Goal: Find specific page/section: Find specific page/section

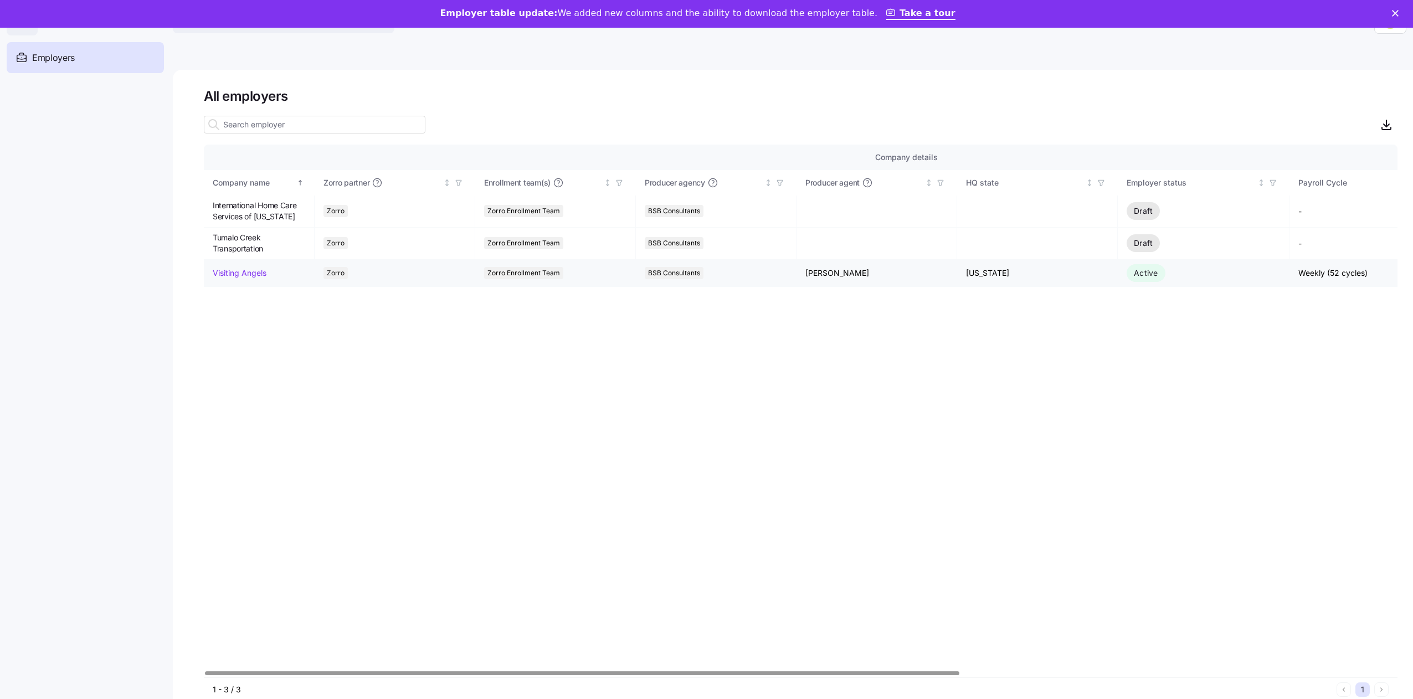
click at [248, 272] on link "Visiting Angels" at bounding box center [240, 273] width 54 height 11
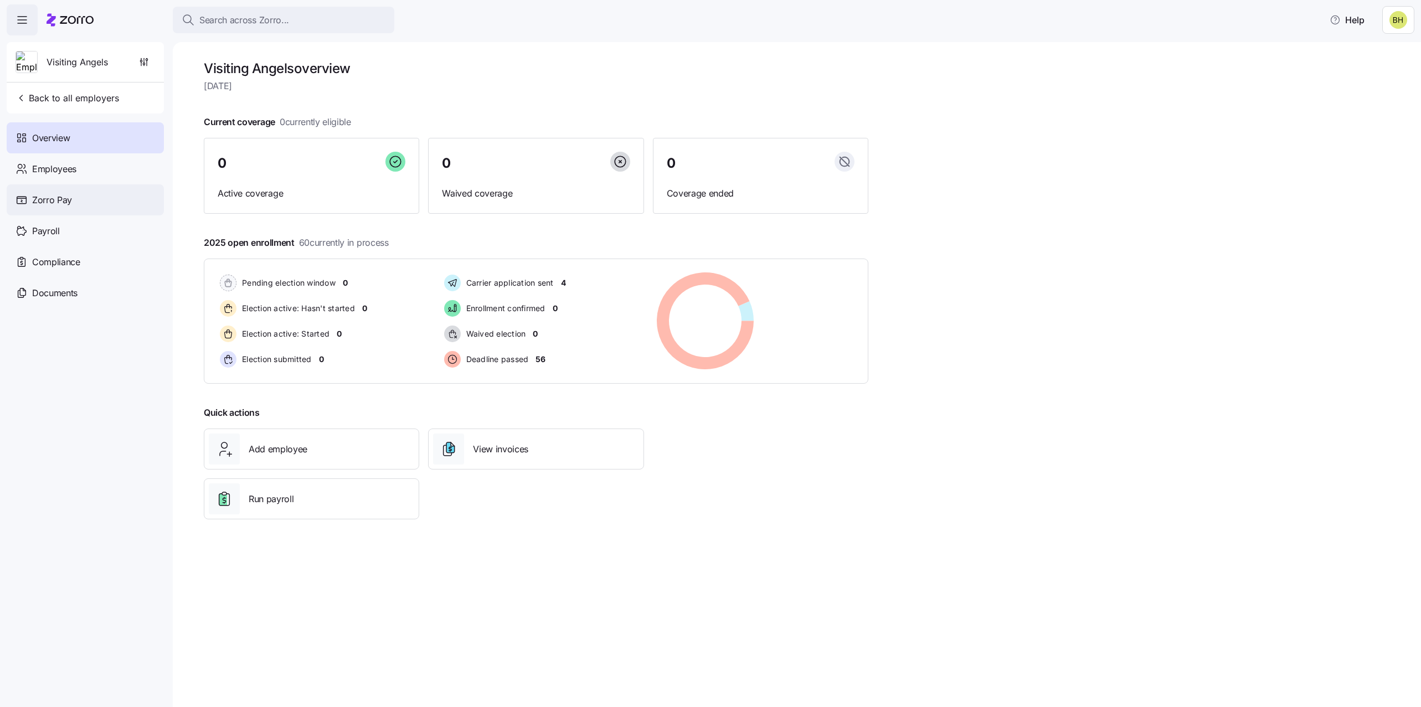
click at [74, 200] on div "Zorro Pay" at bounding box center [85, 199] width 157 height 31
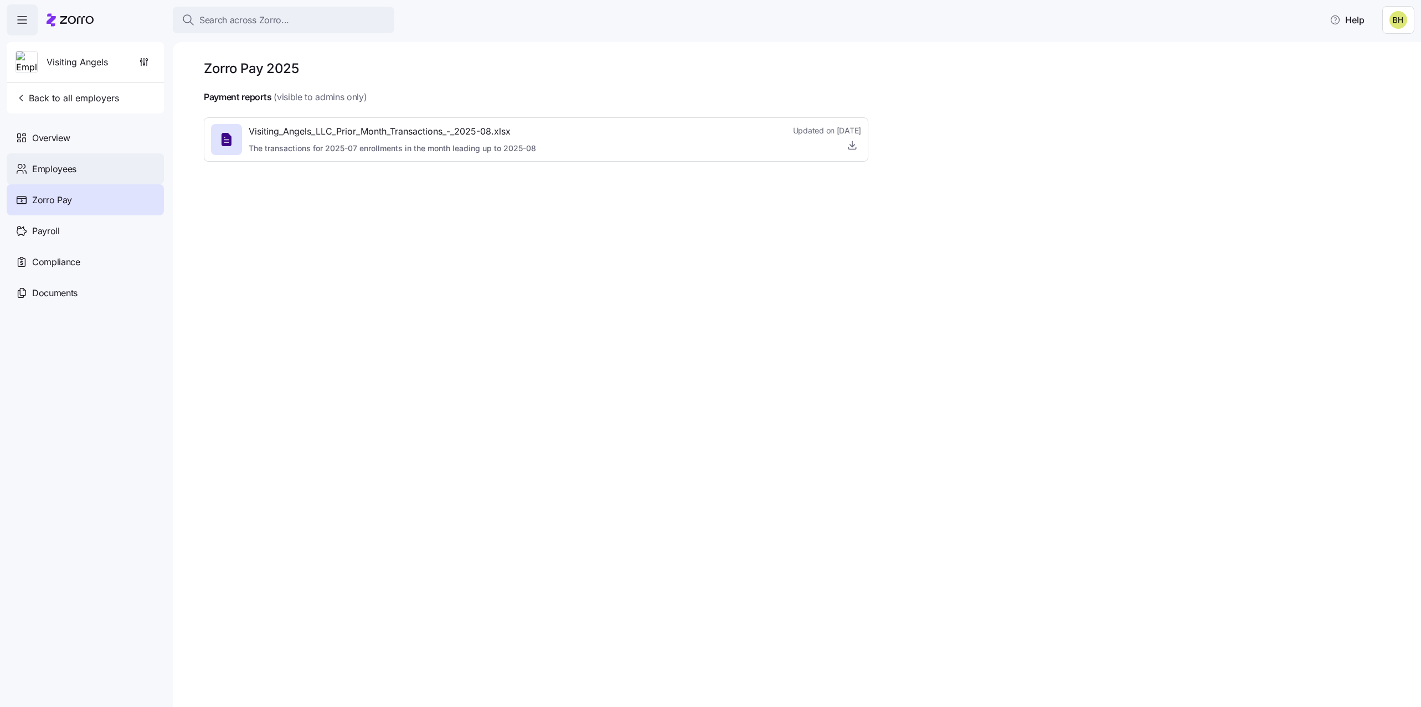
click at [50, 166] on span "Employees" at bounding box center [54, 169] width 44 height 14
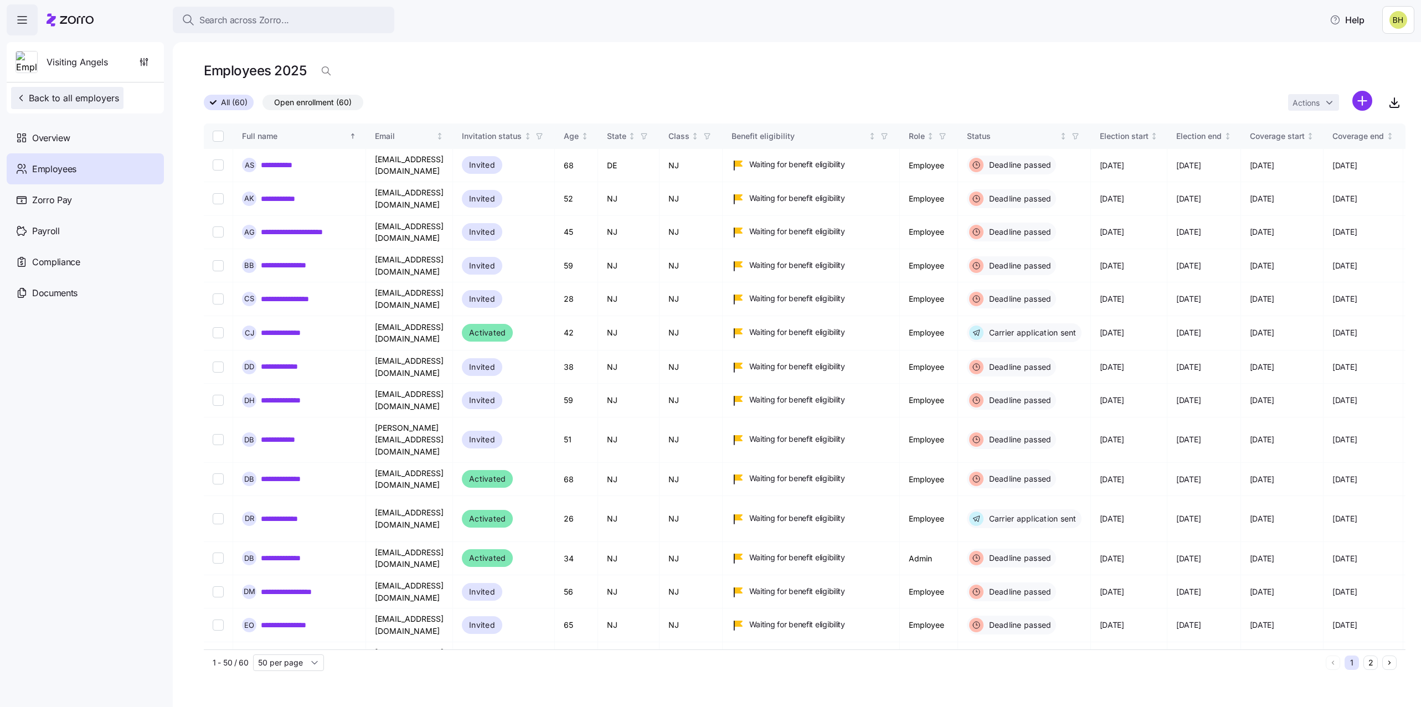
click at [37, 105] on button "Back to all employers" at bounding box center [67, 98] width 112 height 22
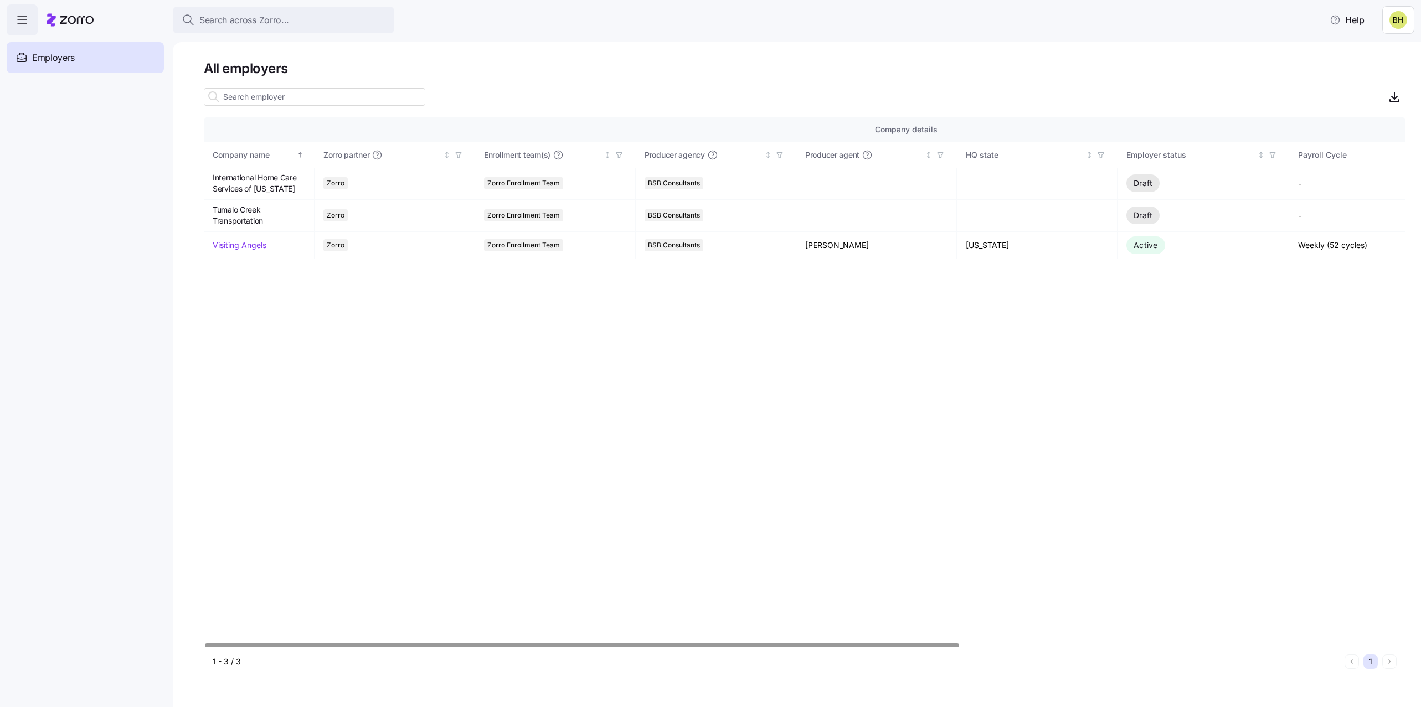
drag, startPoint x: 128, startPoint y: 517, endPoint x: 84, endPoint y: 532, distance: 46.1
click at [130, 517] on nav "Employers Demo employers Prospects Demo prospects Agencies" at bounding box center [86, 371] width 173 height 672
